Goal: Task Accomplishment & Management: Complete application form

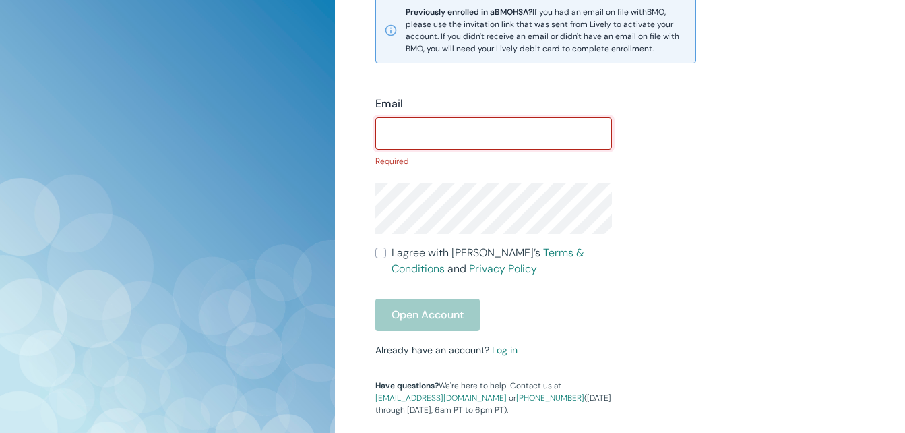
scroll to position [354, 0]
click at [495, 57] on div "Previously enrolled in a BMO HSA? If you had an email on file with BMO , please…" at bounding box center [535, 31] width 321 height 66
click at [431, 132] on input "lscott" at bounding box center [493, 134] width 237 height 27
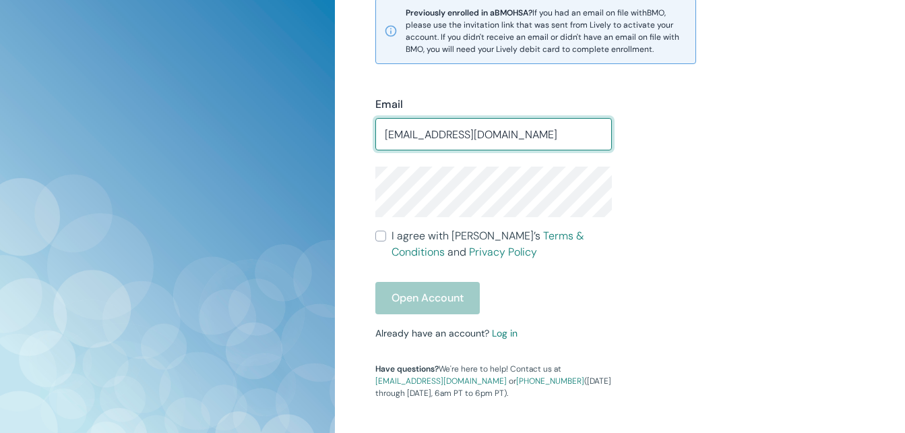
type input "[EMAIL_ADDRESS][DOMAIN_NAME]"
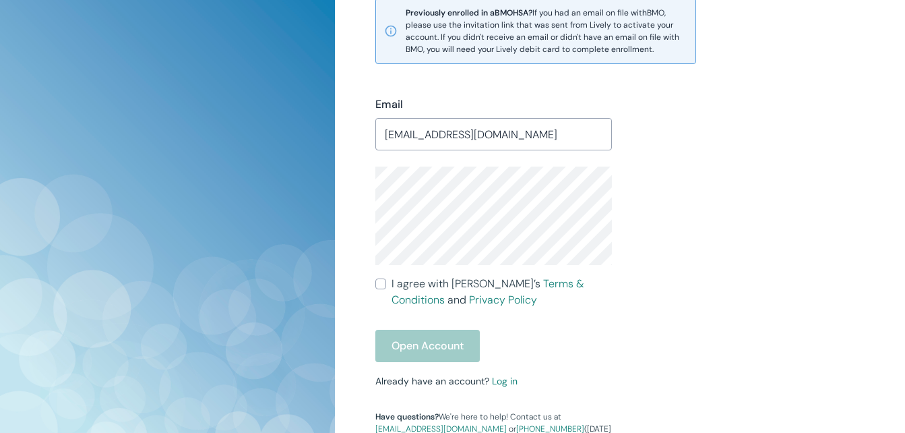
click at [652, 203] on div "Email [EMAIL_ADDRESS][DOMAIN_NAME] ​ I agree with Lively’s Terms & Conditions a…" at bounding box center [612, 255] width 506 height 383
click at [682, 187] on div "Email [EMAIL_ADDRESS][DOMAIN_NAME] ​ I agree with Lively’s Terms & Conditions a…" at bounding box center [612, 255] width 506 height 383
click at [683, 185] on div "Email [EMAIL_ADDRESS][DOMAIN_NAME] ​ I agree with Lively’s Terms & Conditions a…" at bounding box center [612, 255] width 506 height 383
click at [385, 283] on input "I agree with Lively’s Terms & Conditions and Privacy Policy" at bounding box center [380, 283] width 11 height 11
checkbox input "true"
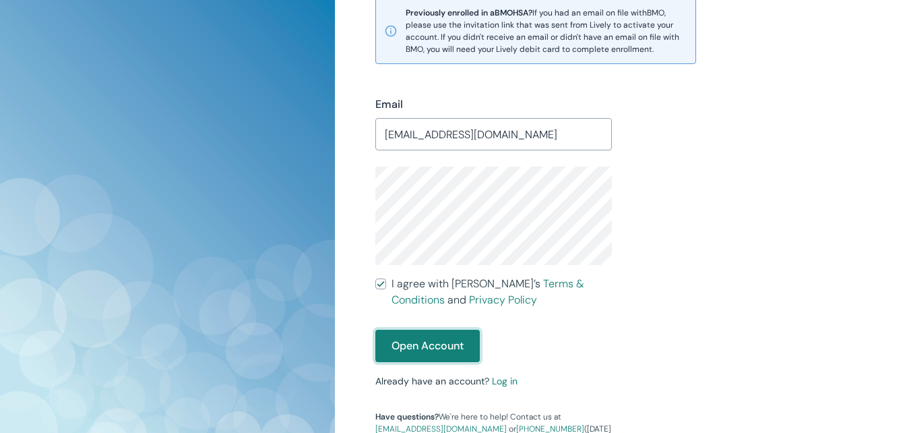
click at [436, 341] on button "Open Account" at bounding box center [427, 346] width 104 height 32
